Goal: Task Accomplishment & Management: Manage account settings

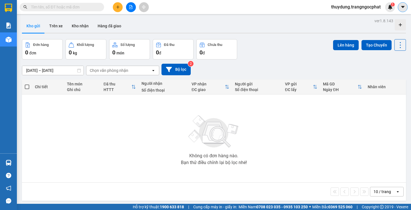
click at [405, 8] on icon "caret-down" at bounding box center [402, 7] width 5 height 5
click at [349, 10] on span "thuydung.trangngocphat" at bounding box center [356, 6] width 59 height 7
click at [348, 16] on span "Đăng xuất" at bounding box center [358, 17] width 48 height 6
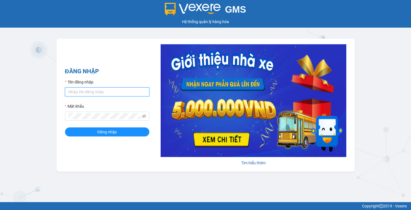
click at [114, 93] on input "Tên đăng nhập" at bounding box center [107, 91] width 84 height 9
type input "thuyphuong.trangngocphat"
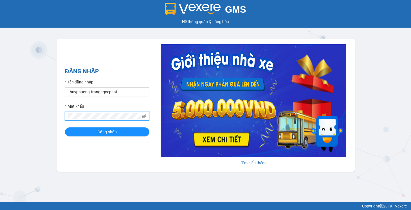
click at [65, 127] on button "Đăng nhập" at bounding box center [107, 131] width 84 height 9
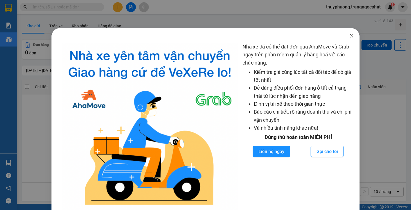
click at [350, 34] on icon "close" at bounding box center [352, 35] width 5 height 5
